Goal: Find contact information: Find contact information

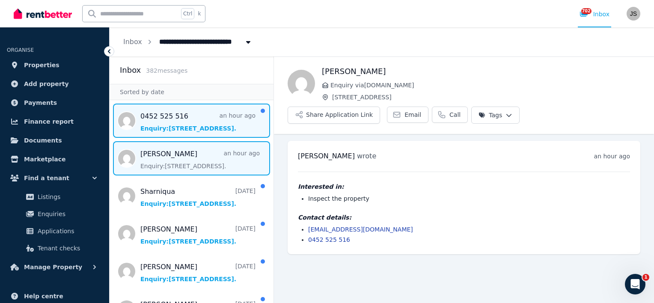
click at [178, 118] on span "Message list" at bounding box center [192, 121] width 164 height 34
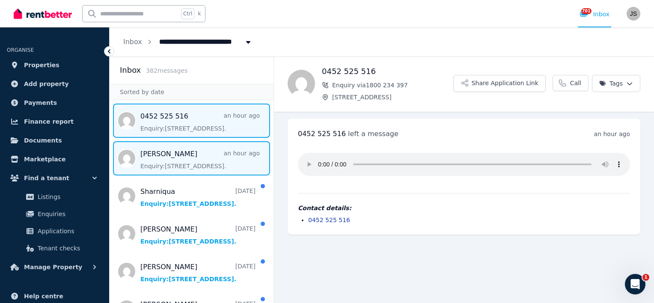
click at [175, 163] on span "Message list" at bounding box center [192, 158] width 164 height 34
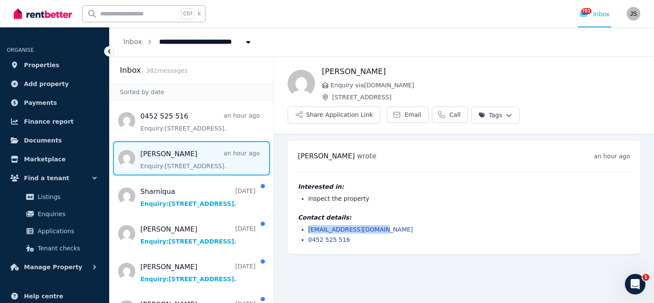
drag, startPoint x: 378, startPoint y: 207, endPoint x: 304, endPoint y: 210, distance: 74.1
click at [304, 225] on ul "[EMAIL_ADDRESS][DOMAIN_NAME] 0452 525 516" at bounding box center [464, 234] width 332 height 19
copy link "[EMAIL_ADDRESS][DOMAIN_NAME]"
